Goal: Information Seeking & Learning: Learn about a topic

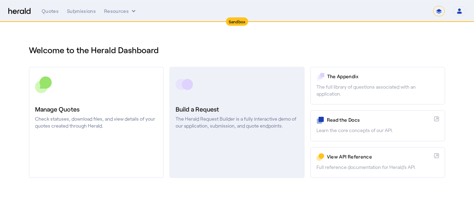
click at [189, 85] on rect at bounding box center [187, 84] width 11 height 11
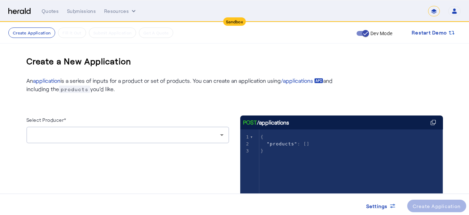
click at [149, 144] on div at bounding box center [127, 148] width 203 height 11
click at [144, 139] on div at bounding box center [128, 134] width 192 height 17
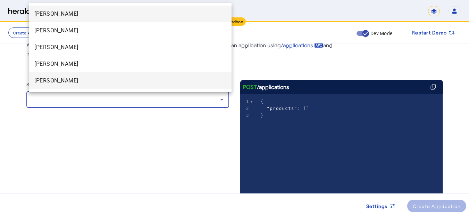
scroll to position [35, 0]
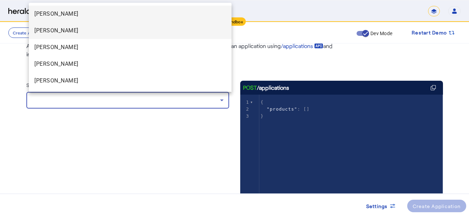
click at [68, 31] on span "[PERSON_NAME]" at bounding box center [130, 30] width 192 height 8
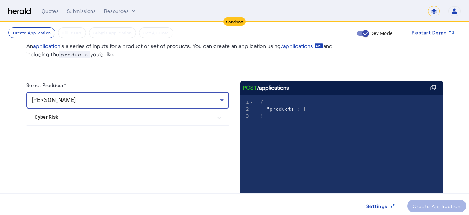
click at [93, 122] on mat-expansion-panel-header "Cyber Risk" at bounding box center [127, 116] width 203 height 17
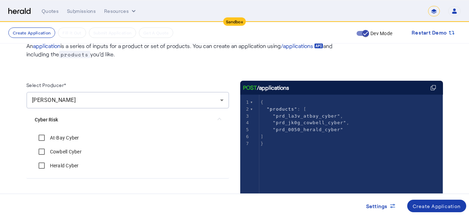
click at [441, 202] on div "Create Application" at bounding box center [437, 205] width 48 height 7
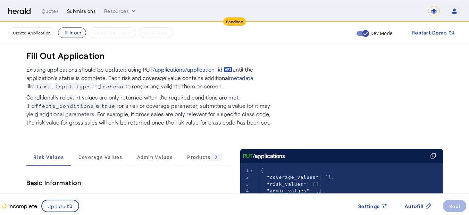
click at [74, 9] on div "Submissions" at bounding box center [81, 11] width 29 height 7
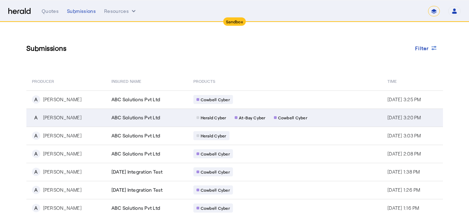
click at [147, 117] on div "ABC Solutions Pvt Ltd" at bounding box center [148, 117] width 74 height 7
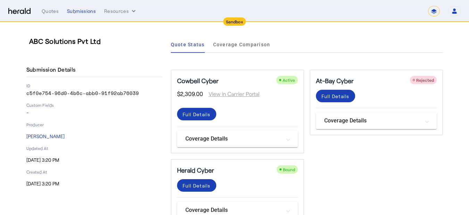
click at [256, 83] on div "Cowbell Cyber Active" at bounding box center [237, 81] width 121 height 10
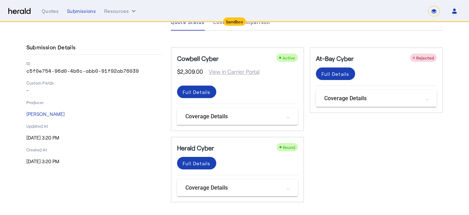
scroll to position [24, 0]
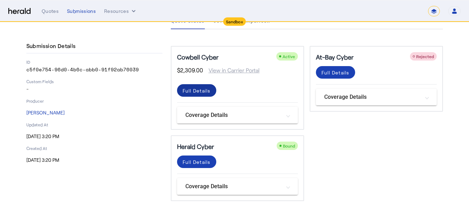
click at [202, 89] on div "Full Details" at bounding box center [197, 90] width 28 height 7
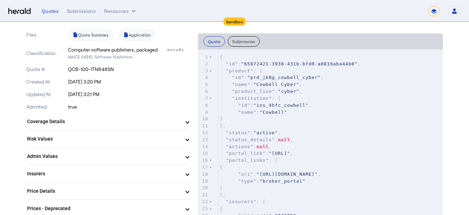
scroll to position [139, 0]
click at [105, 122] on mat-panel-title "Coverage Details" at bounding box center [103, 120] width 153 height 7
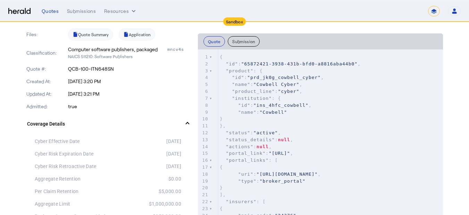
click at [105, 121] on mat-panel-title "Coverage Details" at bounding box center [103, 123] width 153 height 7
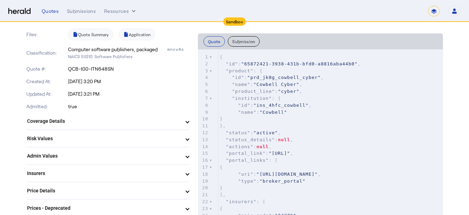
click at [105, 121] on mat-panel-title "Coverage Details" at bounding box center [103, 120] width 153 height 7
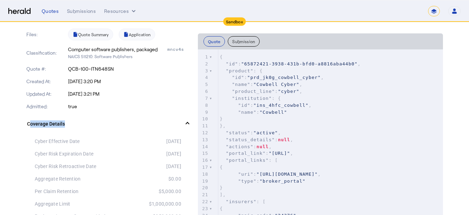
click at [105, 121] on mat-panel-title "Coverage Details" at bounding box center [103, 123] width 153 height 7
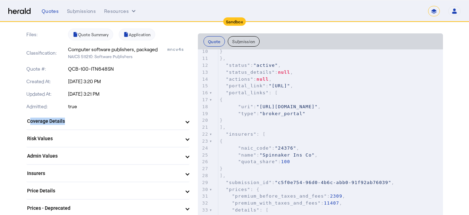
scroll to position [104, 0]
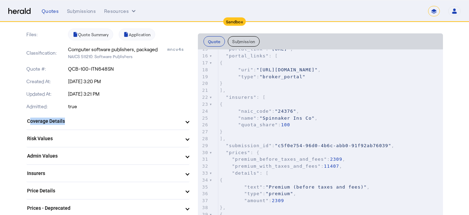
click at [72, 123] on mat-panel-title "Coverage Details" at bounding box center [103, 120] width 153 height 7
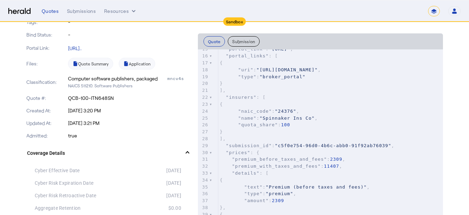
scroll to position [104, 0]
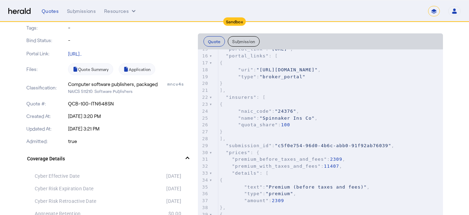
click at [116, 159] on mat-panel-title "Coverage Details" at bounding box center [103, 158] width 153 height 7
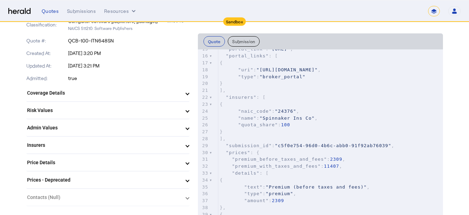
scroll to position [174, 0]
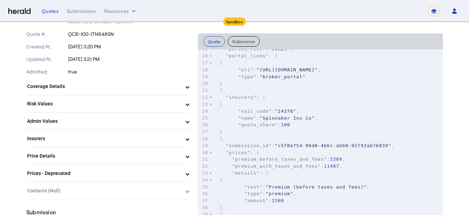
click at [118, 172] on mat-panel-title "Prices - Deprecated" at bounding box center [103, 172] width 153 height 7
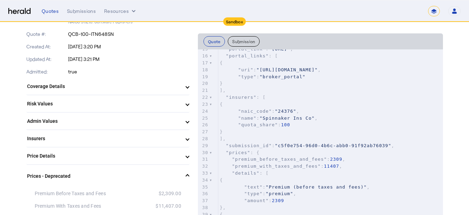
click at [118, 172] on mat-panel-title "Prices - Deprecated" at bounding box center [103, 175] width 153 height 7
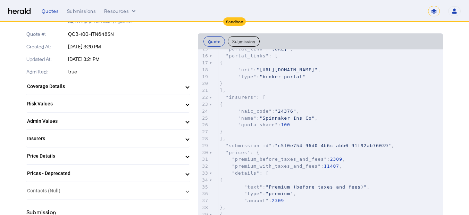
click at [116, 157] on mat-panel-title "Price Details" at bounding box center [103, 155] width 153 height 7
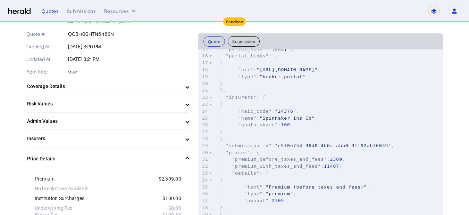
click at [116, 157] on mat-panel-title "Price Details" at bounding box center [103, 158] width 153 height 7
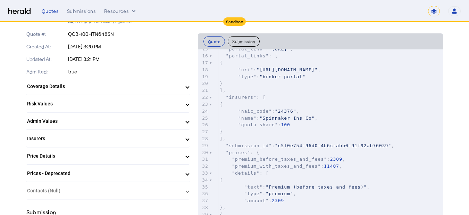
click at [114, 141] on mat-panel-title "Insurers" at bounding box center [103, 138] width 153 height 7
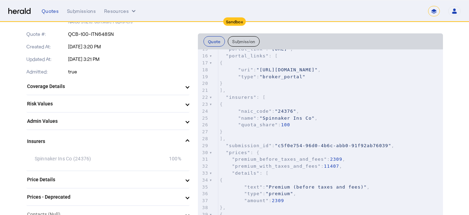
click at [114, 139] on mat-panel-title "Insurers" at bounding box center [103, 140] width 153 height 7
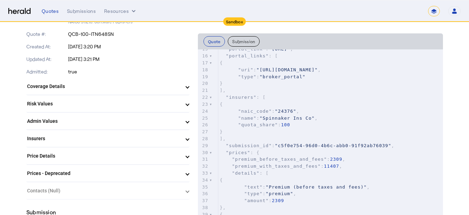
click at [109, 112] on mat-expansion-panel "Risk Values Business name ABC Solutions Pvt Ltd Does the applicant agree to be …" at bounding box center [107, 103] width 163 height 17
click at [109, 115] on mat-expansion-panel-header "Admin Values" at bounding box center [107, 120] width 163 height 17
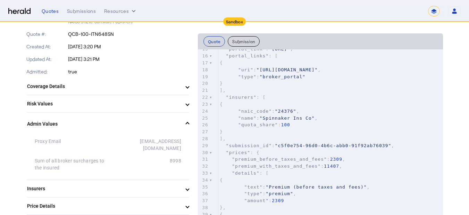
click at [109, 115] on mat-expansion-panel-header "Admin Values" at bounding box center [107, 123] width 163 height 22
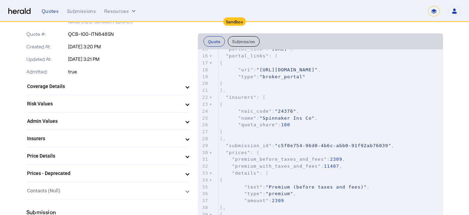
click at [81, 106] on mat-panel-title "Risk Values" at bounding box center [103, 103] width 153 height 7
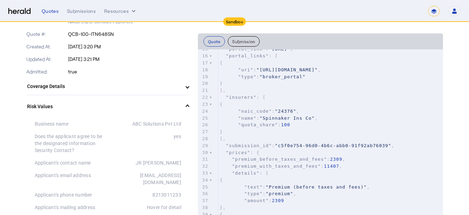
click at [84, 101] on mat-expansion-panel-header "Risk Values" at bounding box center [107, 106] width 163 height 22
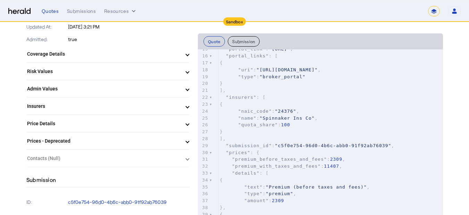
scroll to position [243, 0]
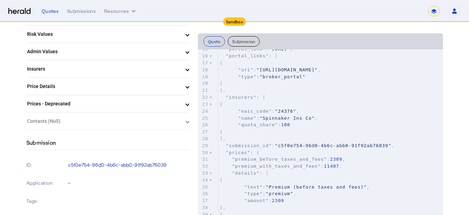
click at [98, 103] on mat-panel-title "Prices - Deprecated" at bounding box center [103, 103] width 153 height 7
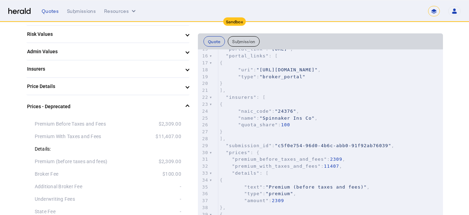
click at [98, 103] on mat-panel-title "Prices - Deprecated" at bounding box center [103, 106] width 153 height 7
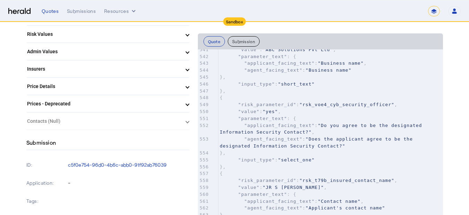
scroll to position [0, 0]
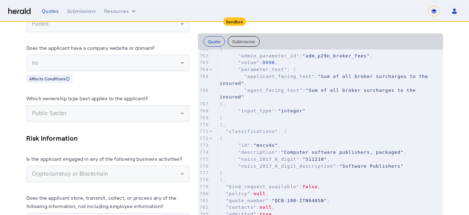
click at [308, 184] on span "false" at bounding box center [309, 186] width 15 height 5
type textarea "*****"
click at [308, 184] on span "false" at bounding box center [309, 186] width 15 height 5
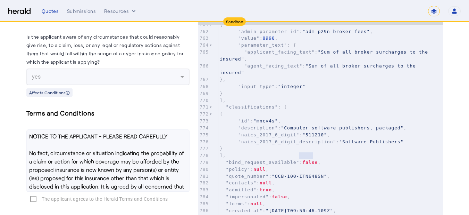
click at [36, 192] on herald-agree-to "NOTICE TO THE APPLICANT - PLEASE READ CAREFULLY No fact, circumstance or situat…" at bounding box center [107, 168] width 163 height 79
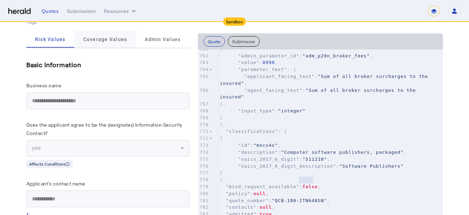
click at [105, 42] on span "Coverage Values" at bounding box center [105, 39] width 44 height 17
